Goal: Task Accomplishment & Management: Use online tool/utility

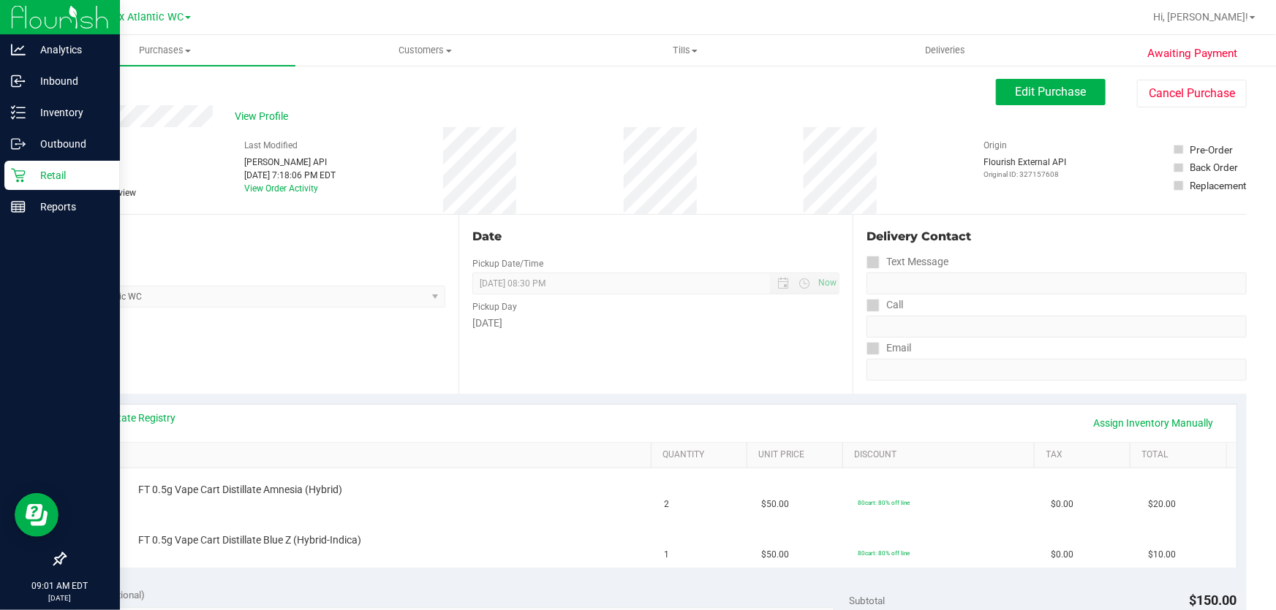
click at [43, 169] on p "Retail" at bounding box center [70, 176] width 88 height 18
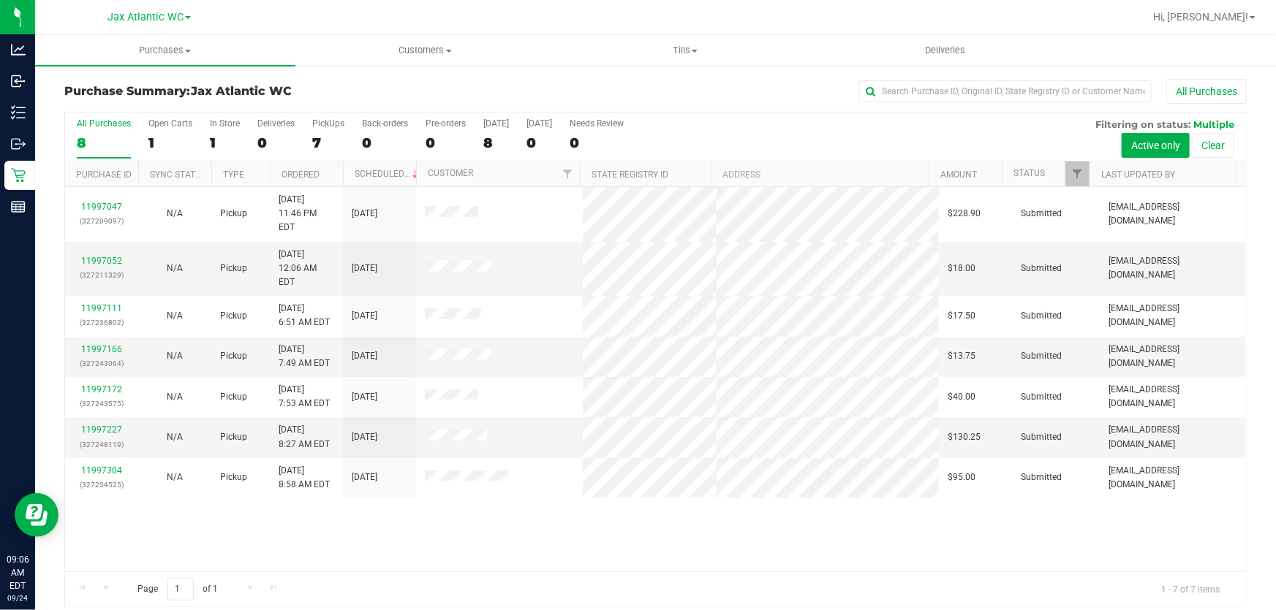
click at [469, 89] on div "All Purchases" at bounding box center [852, 91] width 788 height 25
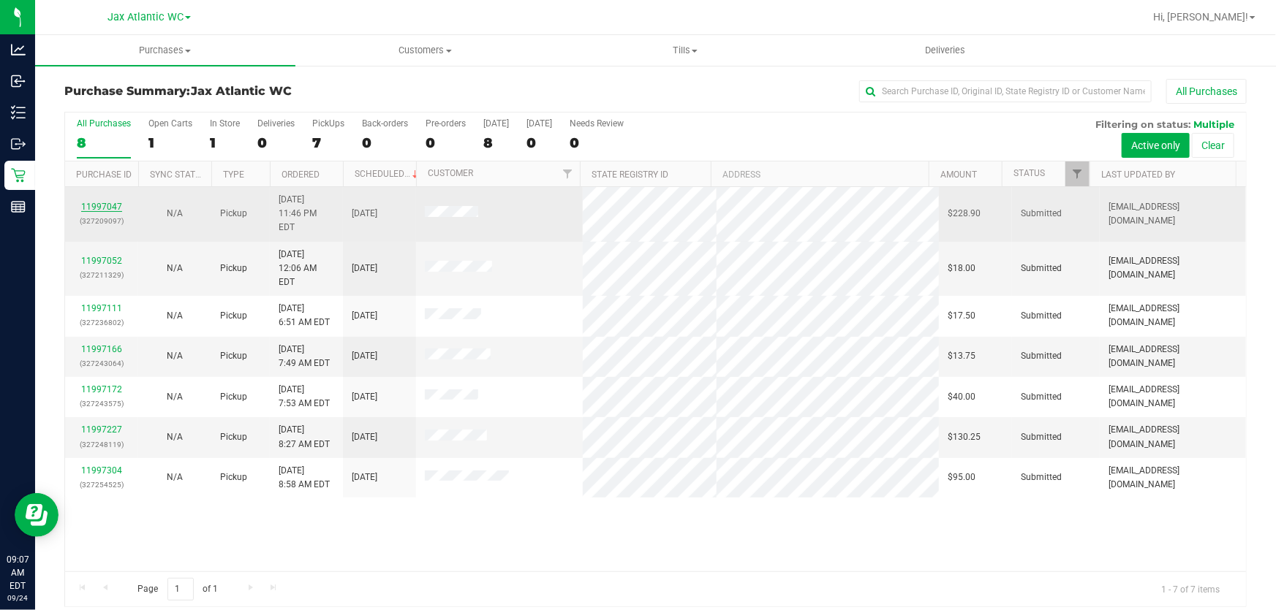
click at [88, 202] on link "11997047" at bounding box center [101, 207] width 41 height 10
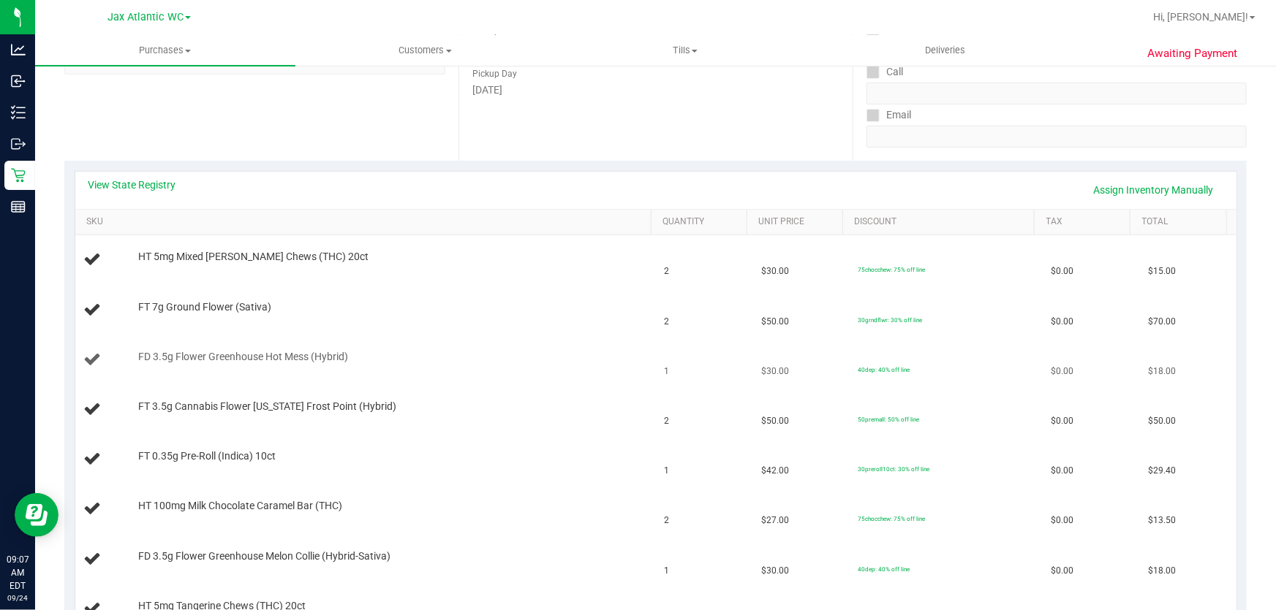
scroll to position [265, 0]
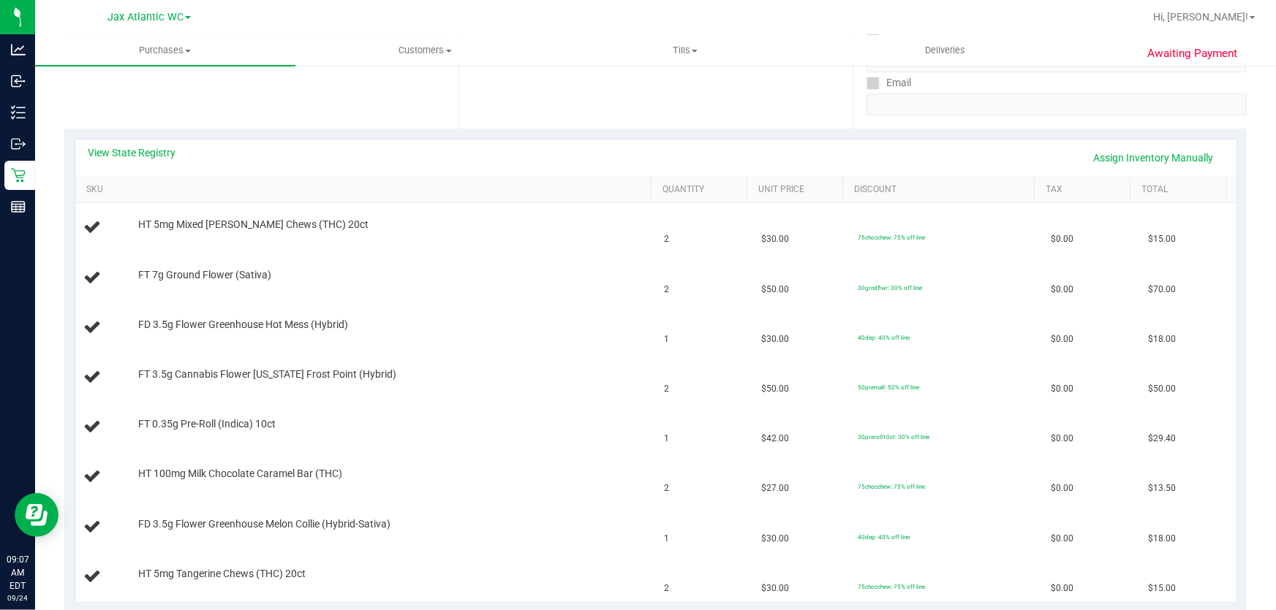
click at [154, 160] on div "View State Registry Assign Inventory Manually" at bounding box center [655, 157] width 1134 height 25
click at [155, 154] on link "View State Registry" at bounding box center [132, 152] width 88 height 15
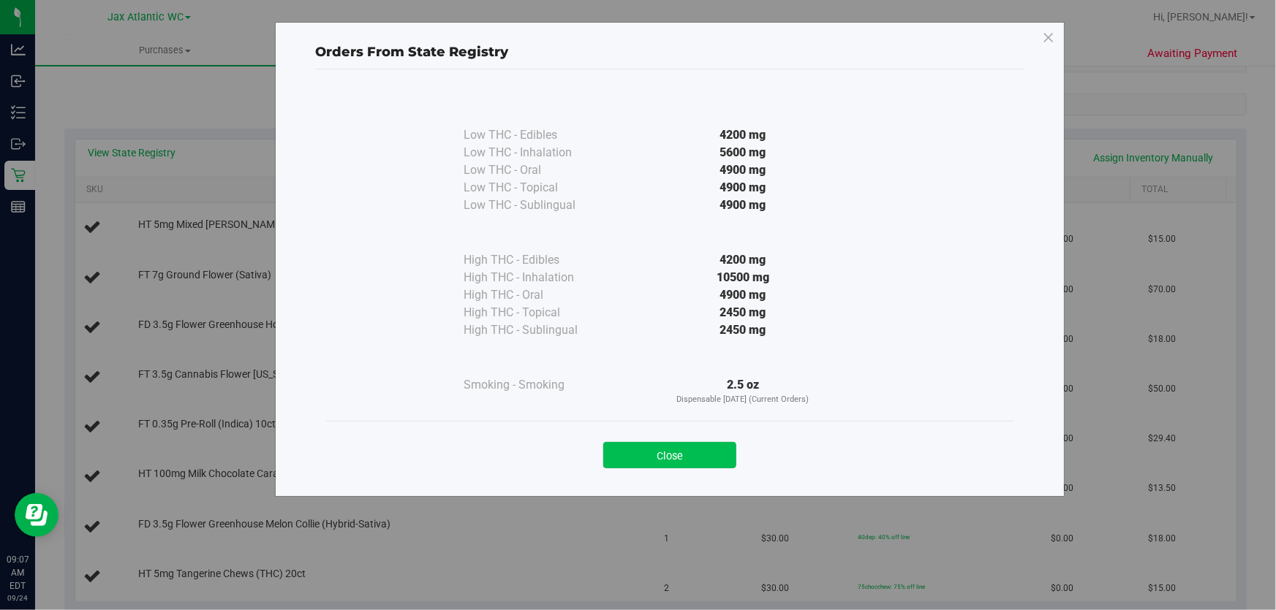
click at [733, 451] on button "Close" at bounding box center [669, 455] width 133 height 26
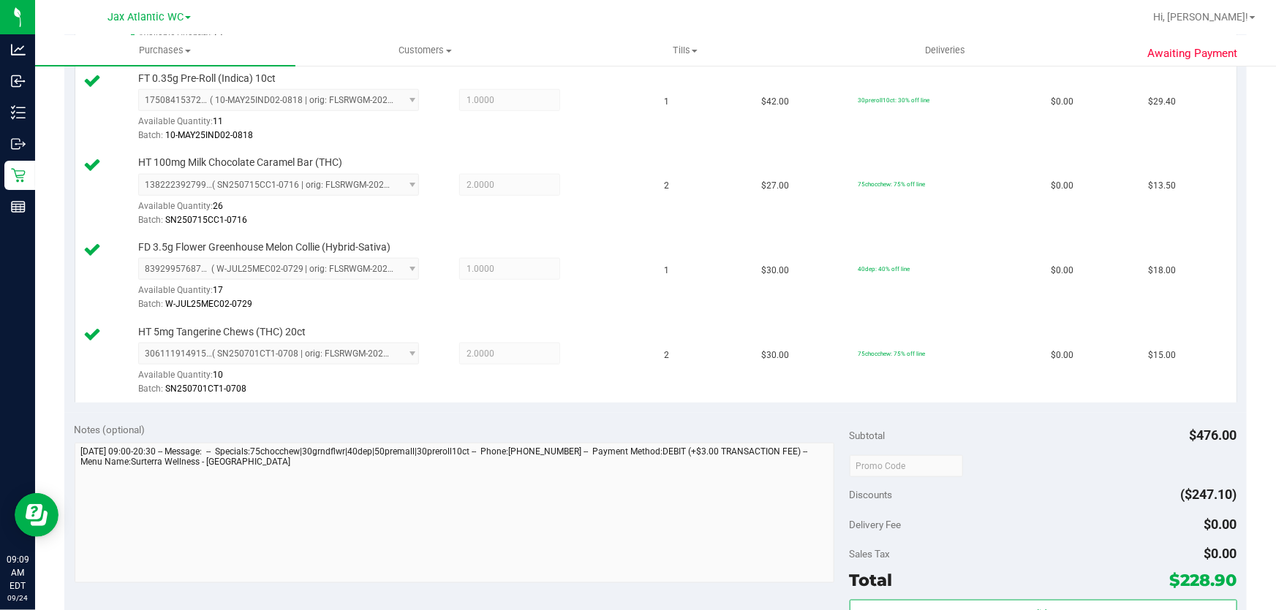
scroll to position [863, 0]
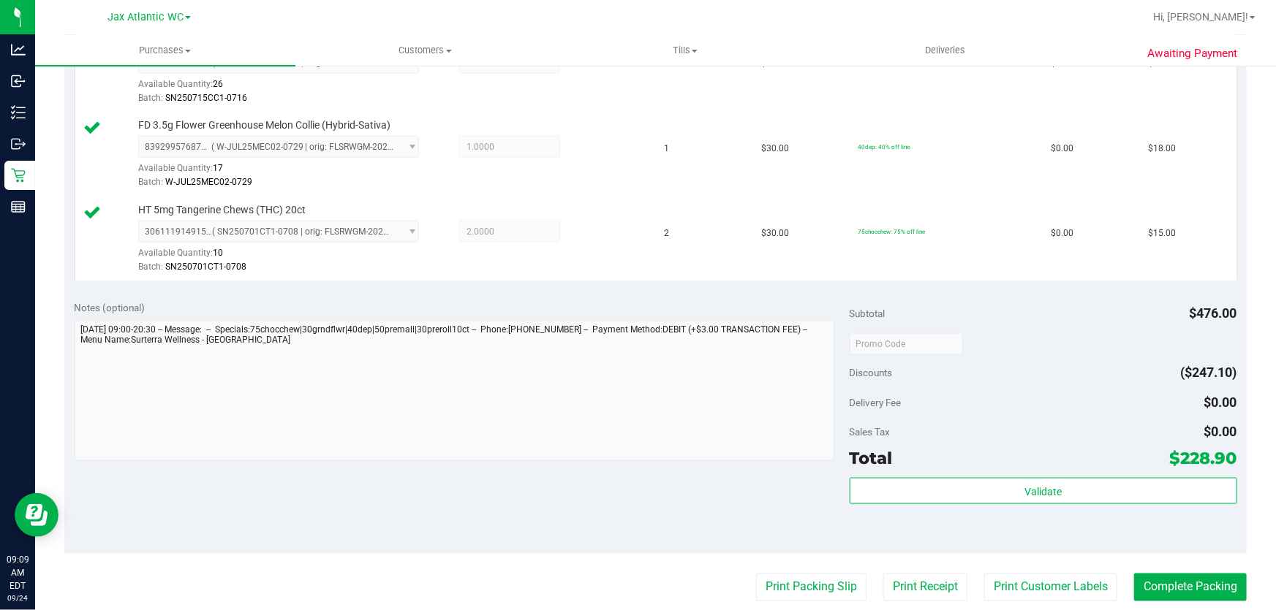
click at [1016, 474] on div "Subtotal $476.00 Discounts ($247.10) Delivery Fee $0.00 Sales Tax $0.00 Total $…" at bounding box center [1042, 421] width 387 height 243
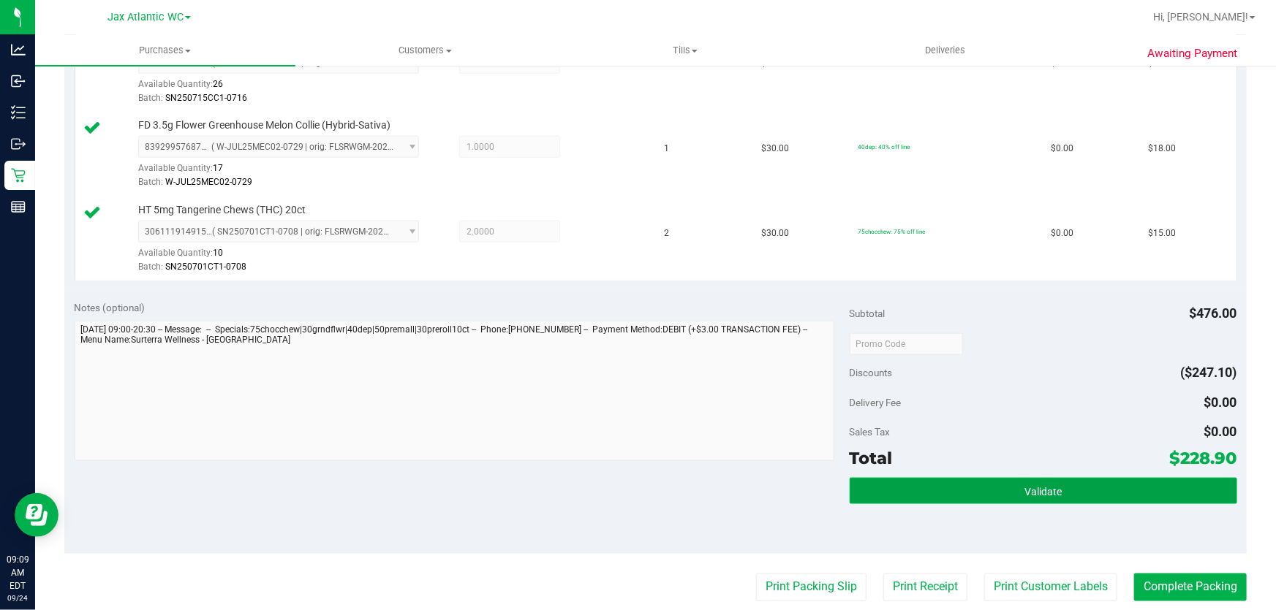
click at [1015, 484] on button "Validate" at bounding box center [1042, 491] width 387 height 26
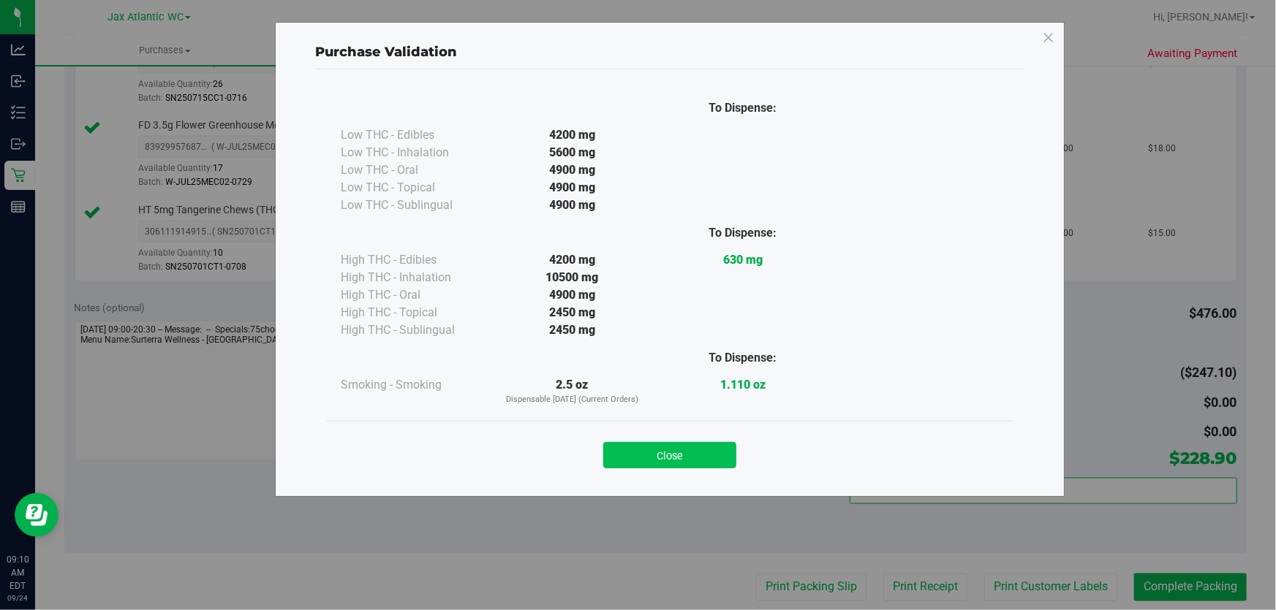
click at [656, 461] on button "Close" at bounding box center [669, 455] width 133 height 26
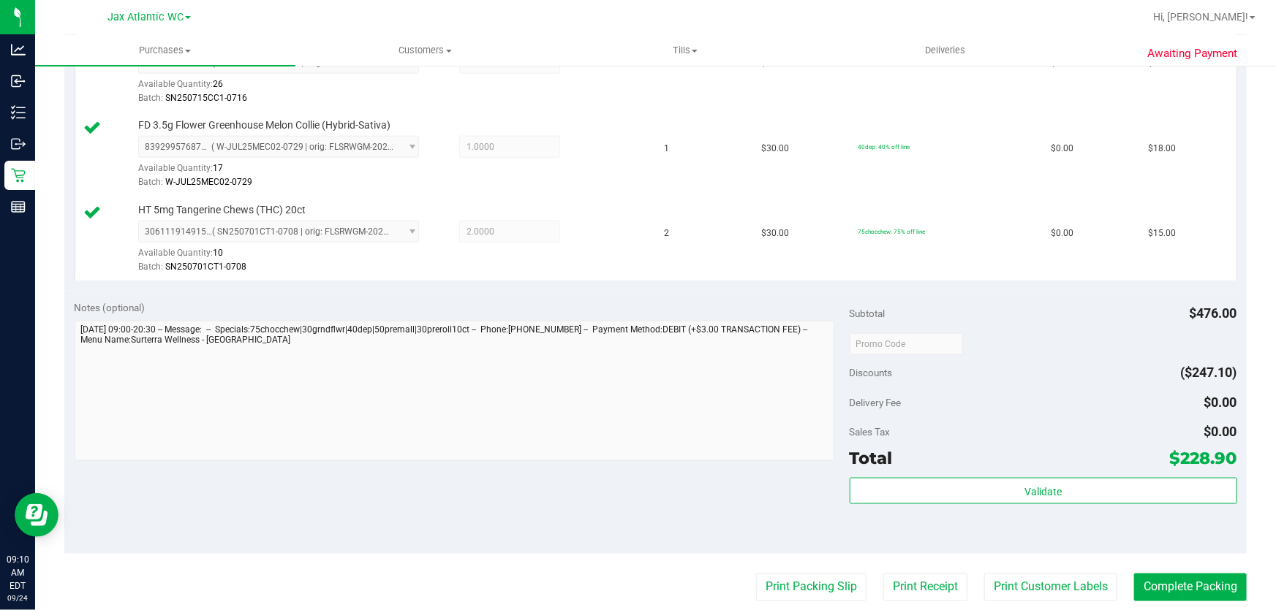
click at [839, 567] on purchase-details "Back Edit Purchase Cancel Purchase View Profile # 11997047 BioTrack ID: - Submi…" at bounding box center [655, 55] width 1182 height 1679
click at [828, 578] on button "Print Packing Slip" at bounding box center [811, 588] width 110 height 28
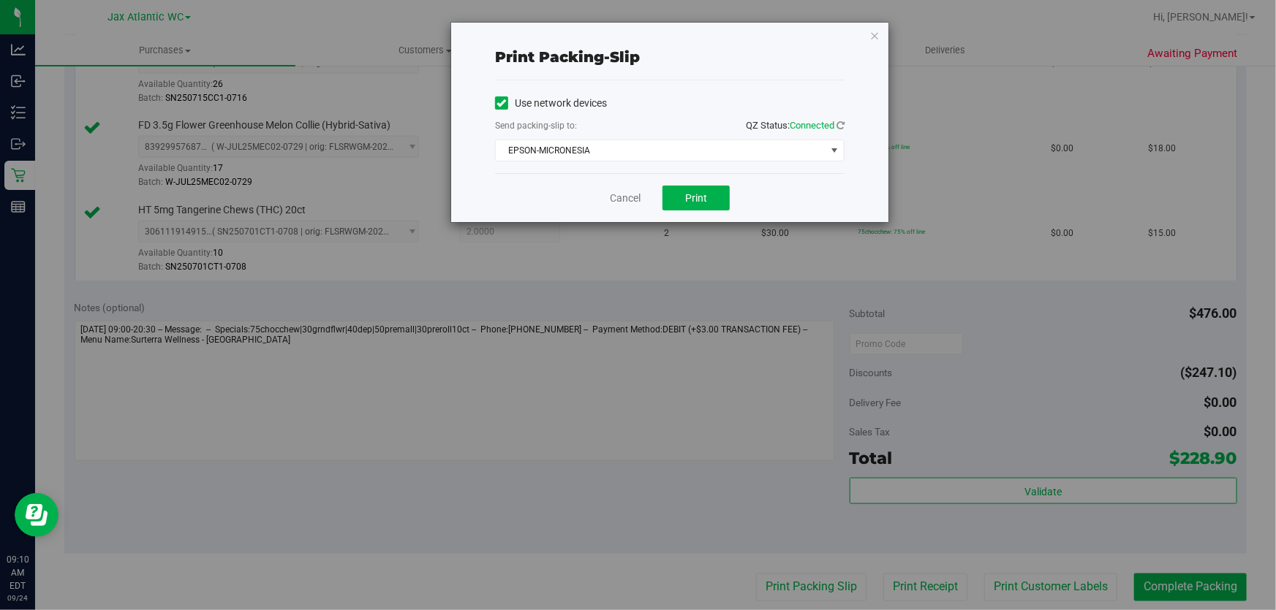
click at [708, 216] on div "Cancel Print" at bounding box center [669, 197] width 349 height 49
click at [702, 197] on span "Print" at bounding box center [696, 198] width 22 height 12
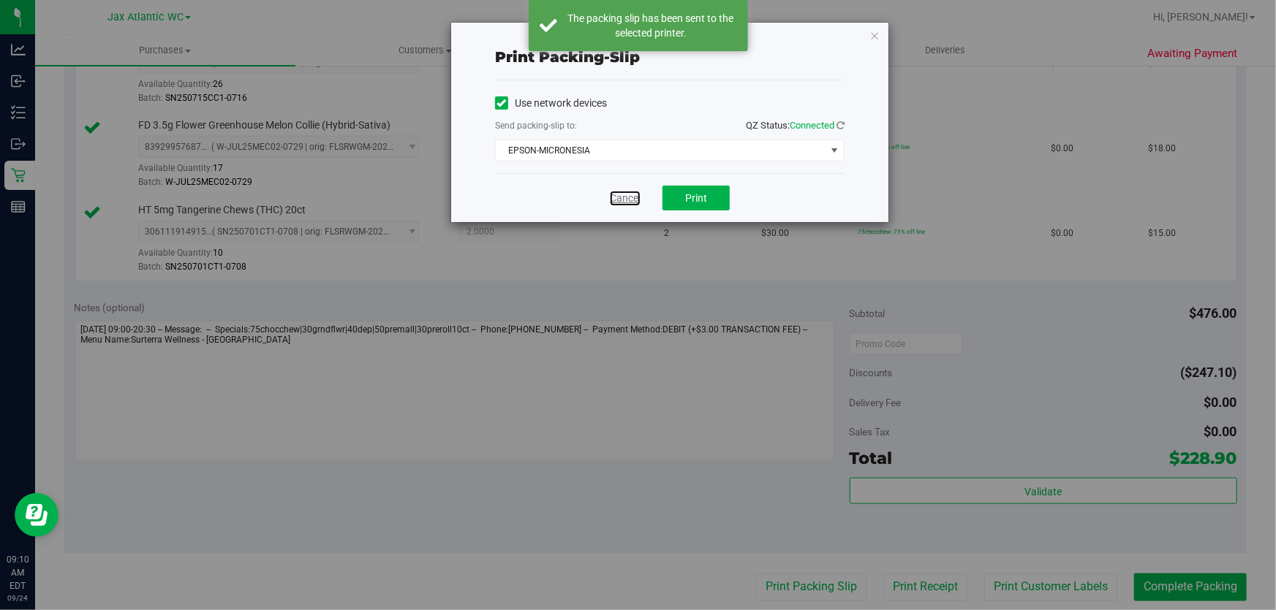
click at [636, 192] on link "Cancel" at bounding box center [625, 198] width 31 height 15
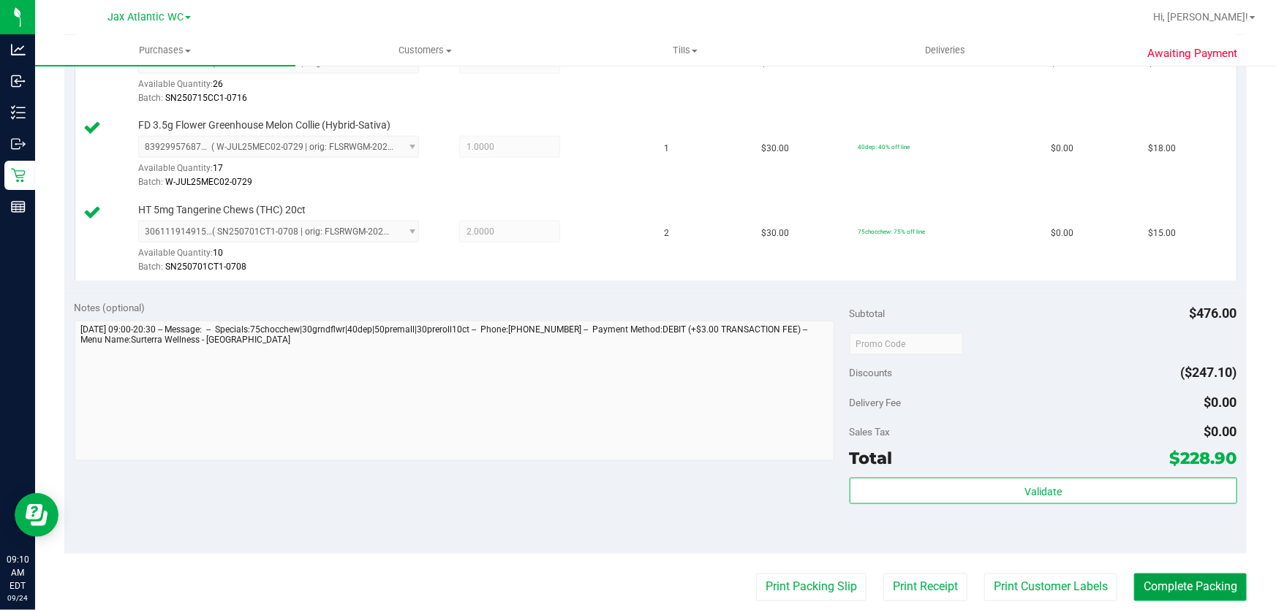
click at [1183, 591] on button "Complete Packing" at bounding box center [1190, 588] width 113 height 28
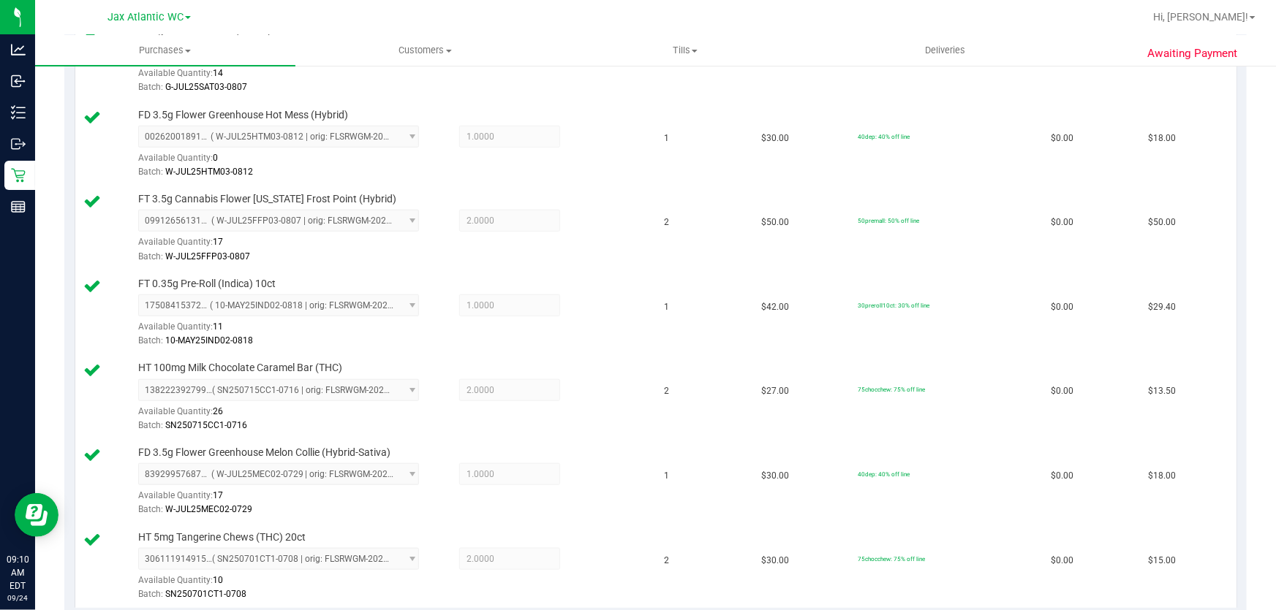
scroll to position [398, 0]
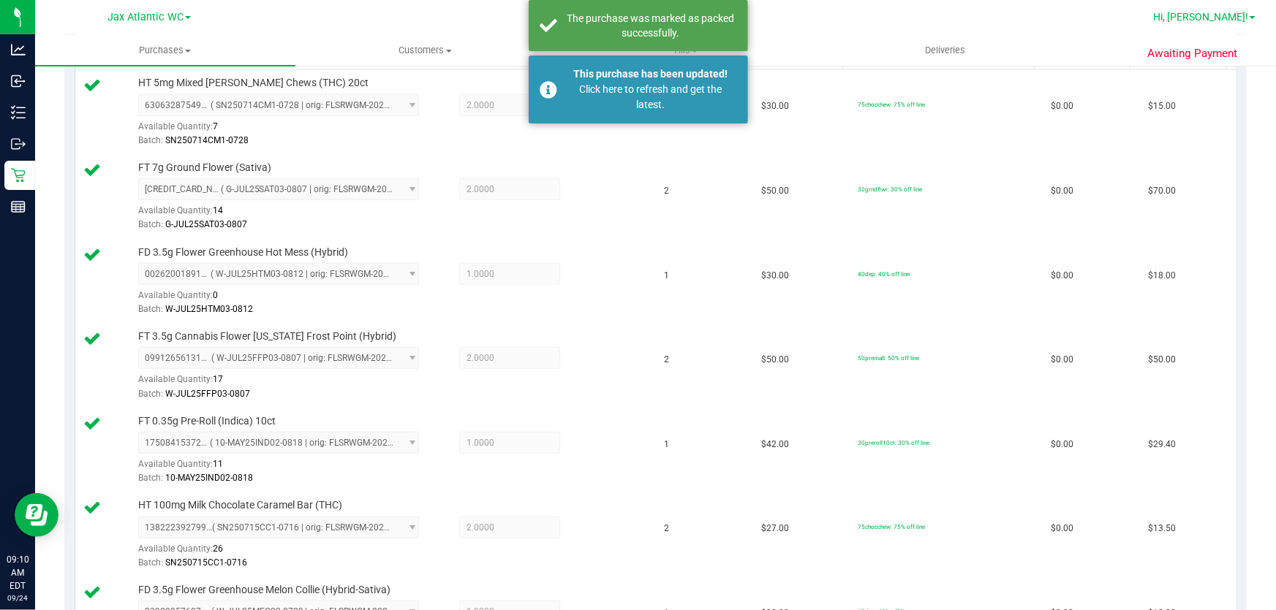
click at [1244, 16] on span "Hi, [PERSON_NAME]!" at bounding box center [1200, 17] width 95 height 12
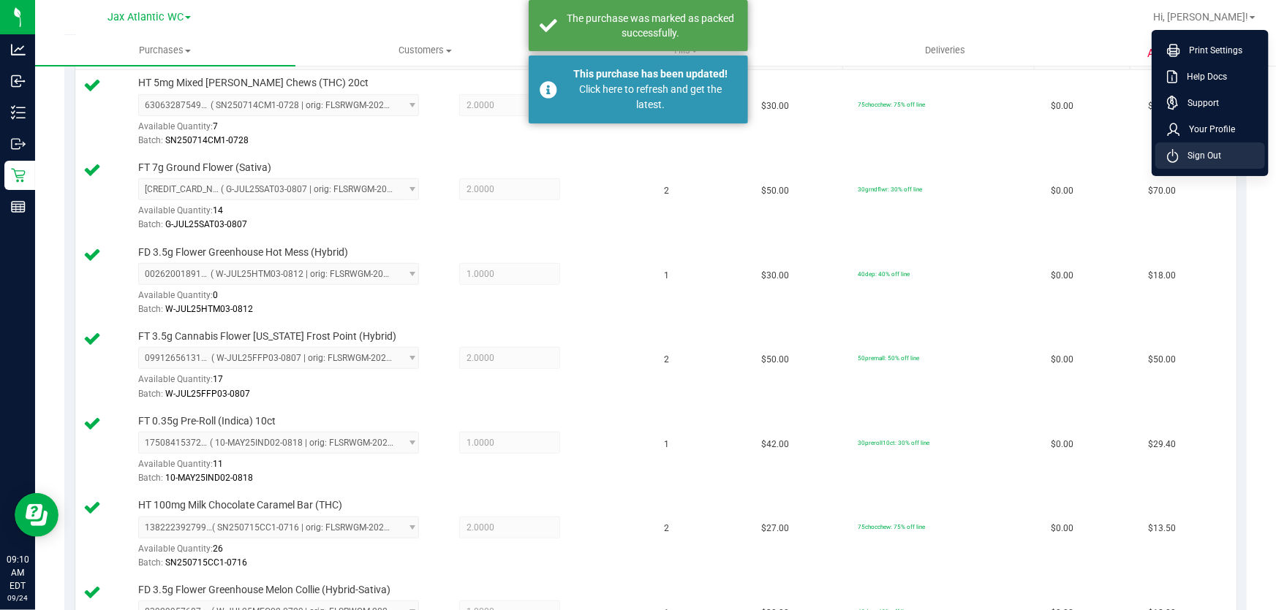
click at [1209, 154] on span "Sign Out" at bounding box center [1199, 155] width 42 height 15
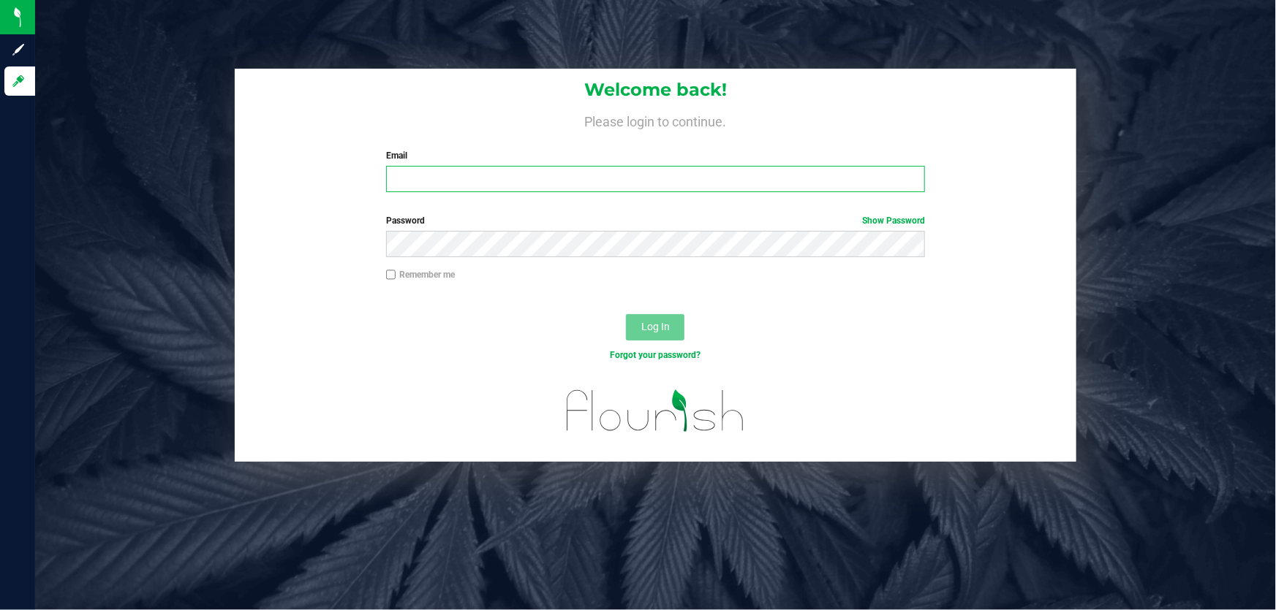
click at [488, 171] on input "Email" at bounding box center [655, 179] width 539 height 26
type input "[EMAIL_ADDRESS][DOMAIN_NAME]"
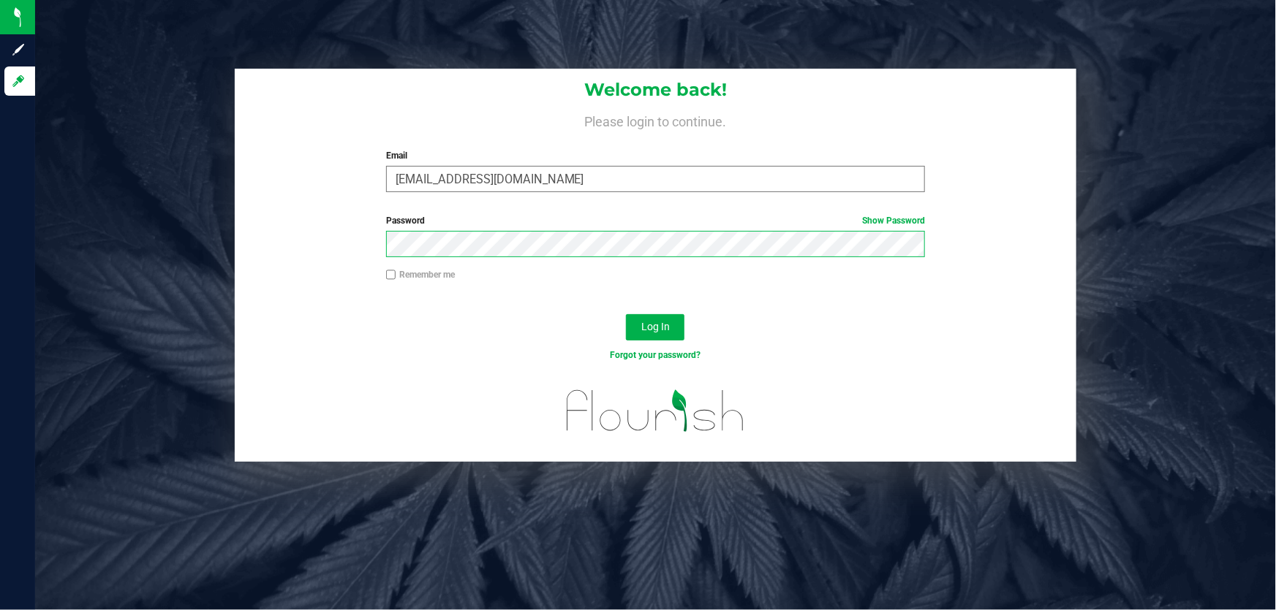
click at [626, 314] on button "Log In" at bounding box center [655, 327] width 58 height 26
